Goal: Book appointment/travel/reservation

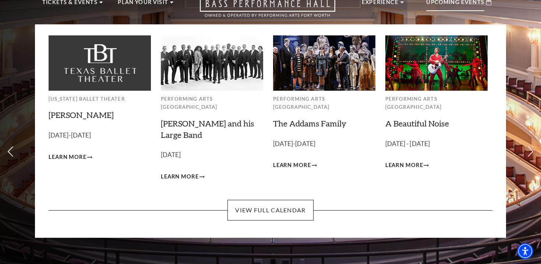
scroll to position [36, 0]
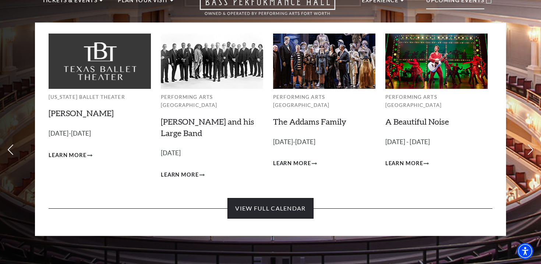
click at [284, 198] on link "View Full Calendar" at bounding box center [271, 208] width 86 height 21
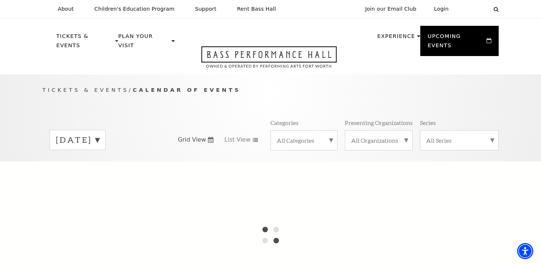
click at [99, 134] on label "October 2025" at bounding box center [77, 139] width 43 height 11
click at [119, 161] on div at bounding box center [270, 234] width 541 height 147
click at [106, 161] on div at bounding box center [270, 234] width 541 height 147
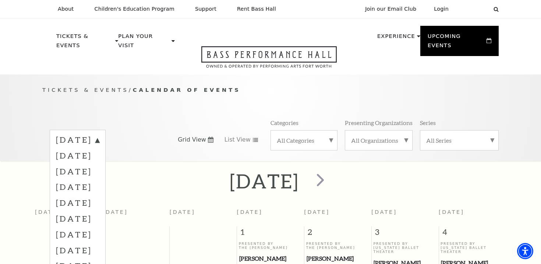
scroll to position [65, 0]
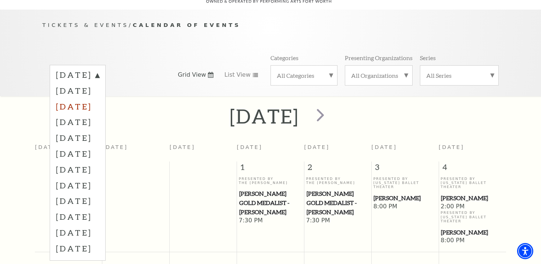
click at [94, 100] on label "December 2025" at bounding box center [77, 106] width 43 height 16
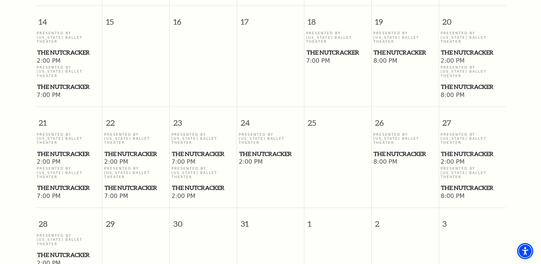
scroll to position [522, 0]
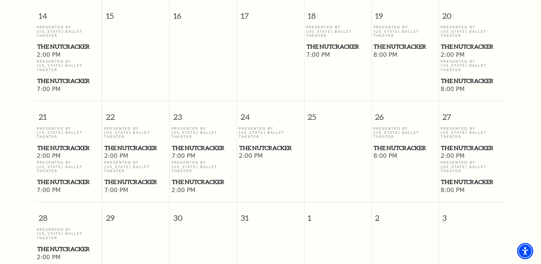
click at [458, 143] on span "The Nutcracker" at bounding box center [472, 147] width 63 height 9
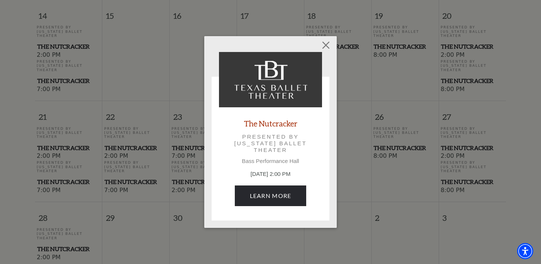
click at [372, 160] on div "Empty heading The Nutcracker Presented by Texas Ballet Theater Bass Performance…" at bounding box center [270, 132] width 541 height 264
click at [327, 46] on button "Close" at bounding box center [326, 45] width 14 height 14
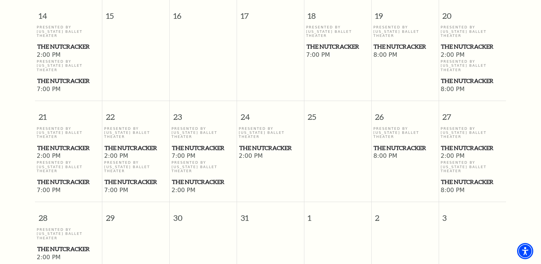
click at [391, 143] on span "The Nutcracker" at bounding box center [405, 147] width 63 height 9
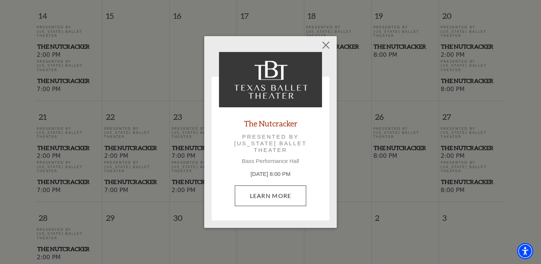
click at [271, 197] on link "Learn More" at bounding box center [271, 195] width 72 height 21
